Goal: Task Accomplishment & Management: Manage account settings

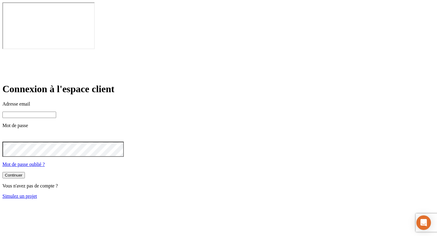
click at [56, 112] on input at bounding box center [29, 115] width 54 height 6
paste input "[PERSON_NAME][DOMAIN_NAME][EMAIL_ADDRESS][DOMAIN_NAME]"
type input "[PERSON_NAME][DOMAIN_NAME][EMAIL_ADDRESS][DOMAIN_NAME]"
click at [2, 173] on button "Continuer" at bounding box center [13, 176] width 22 height 6
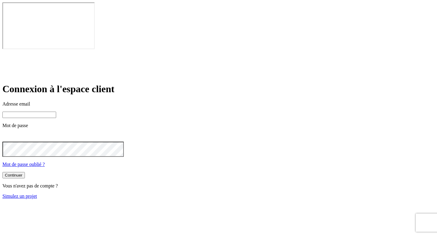
click at [56, 112] on input at bounding box center [29, 115] width 54 height 6
paste input "[PERSON_NAME][DOMAIN_NAME][EMAIL_ADDRESS][DOMAIN_NAME]"
type input "[PERSON_NAME][DOMAIN_NAME][EMAIL_ADDRESS][DOMAIN_NAME]"
click at [25, 173] on button "Continuer" at bounding box center [13, 176] width 22 height 6
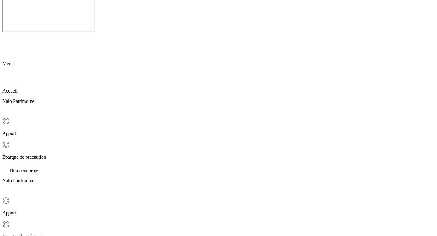
scroll to position [17, 0]
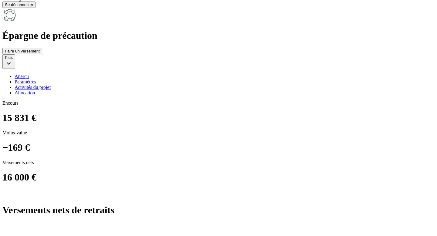
scroll to position [336, 0]
